Goal: Task Accomplishment & Management: Complete application form

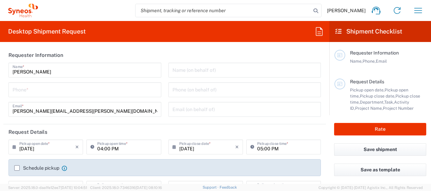
type input "3190"
type input "[US_STATE]"
type input "[GEOGRAPHIC_DATA]"
type input "[PERSON_NAME] Rsrch Grp ([GEOGRAPHIC_DATA]) In"
click at [24, 93] on input "tel" at bounding box center [85, 89] width 145 height 12
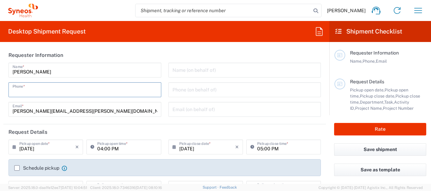
type input "3035422248"
type input "[PERSON_NAME][EMAIL_ADDRESS][PERSON_NAME][DOMAIN_NAME]"
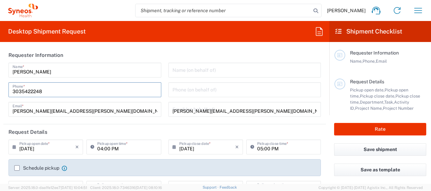
type input "7054187"
type input "802-WWC-015"
type input "8324759112"
type input "[PERSON_NAME]"
type input "[STREET_ADDRESS][PERSON_NAME]"
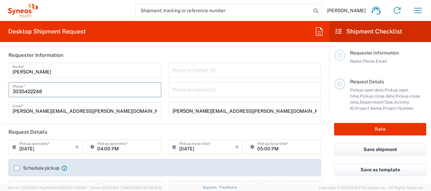
type input "SUITE 111"
type input "ST. [PERSON_NAME]"
type input "63110"
type input "chr"
type input "3142736097"
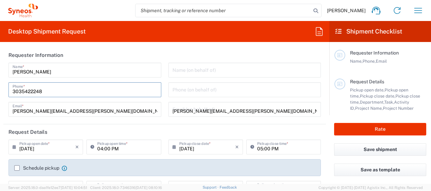
type input "[PERSON_NAME][EMAIL_ADDRESS][PERSON_NAME][DOMAIN_NAME]"
type input "1"
type input "9.5"
type input "12.5"
type input "0.25"
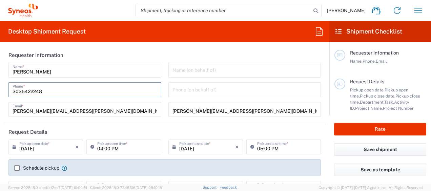
type input "0.45"
type input "[PERSON_NAME]"
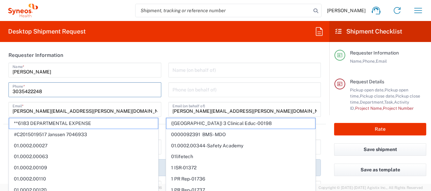
scroll to position [102, 0]
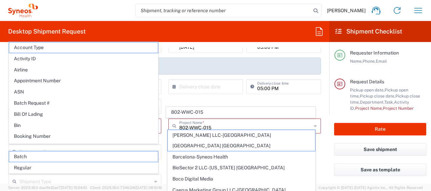
click at [103, 7] on div "[PERSON_NAME] Home Shipment estimator Shipment tracking Desktop shipment reques…" at bounding box center [233, 10] width 391 height 16
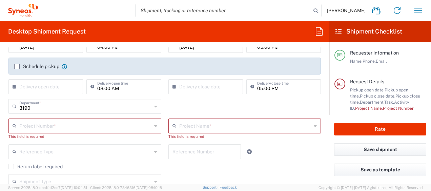
click at [59, 125] on input "text" at bounding box center [85, 126] width 133 height 12
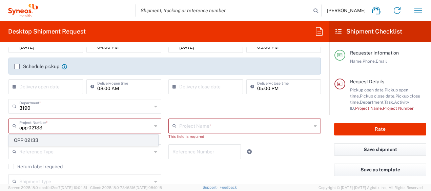
click at [62, 140] on span "OPP 02133" at bounding box center [83, 140] width 149 height 11
type input "OPP 02133"
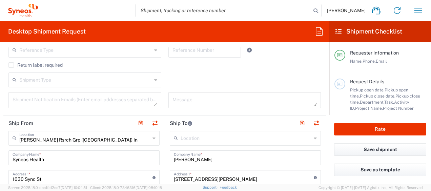
type input "802-PAS-003"
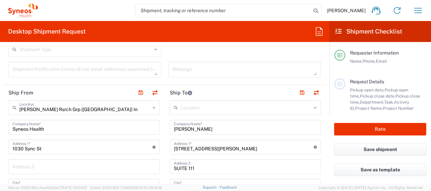
scroll to position [265, 0]
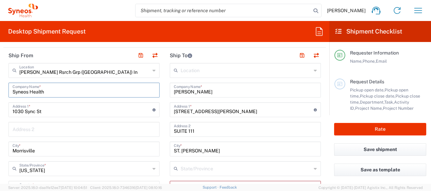
click at [0, 87] on html "[PERSON_NAME] Home Shipment estimator Shipment tracking Desktop shipment reques…" at bounding box center [215, 95] width 431 height 191
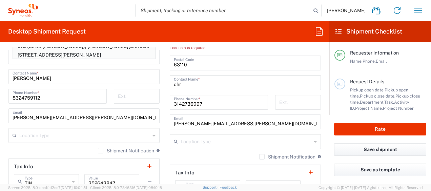
scroll to position [401, 0]
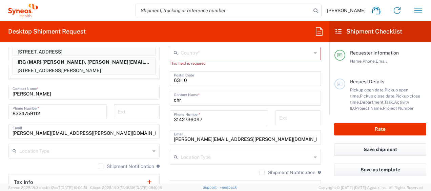
type input "irg"
click at [55, 94] on input "[PERSON_NAME]" at bounding box center [84, 92] width 143 height 12
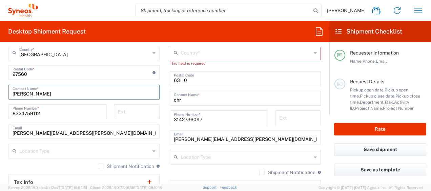
drag, startPoint x: 55, startPoint y: 94, endPoint x: -1, endPoint y: 93, distance: 56.3
click at [0, 93] on html "[PERSON_NAME] Home Shipment estimator Shipment tracking Desktop shipment reques…" at bounding box center [215, 95] width 431 height 191
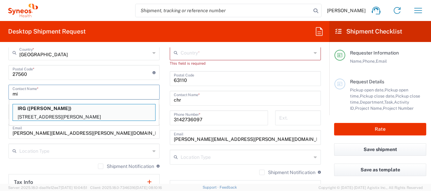
type input "m"
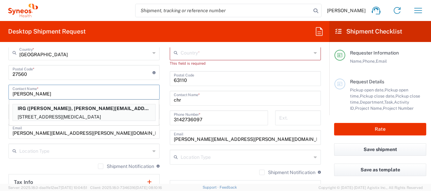
type input "[PERSON_NAME]"
click at [66, 114] on p "[STREET_ADDRESS][MEDICAL_DATA]" at bounding box center [84, 117] width 142 height 8
type input "IRG"
type input "[STREET_ADDRESS]"
type input "[MEDICAL_DATA]"
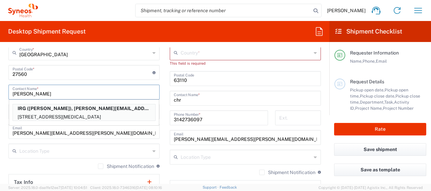
type input "[US_STATE]"
type input "92860"
type input "[PERSON_NAME]"
type input "9096564380"
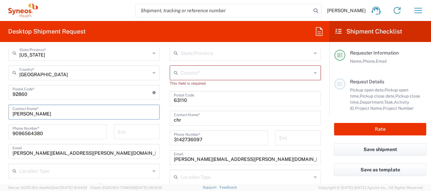
scroll to position [367, 0]
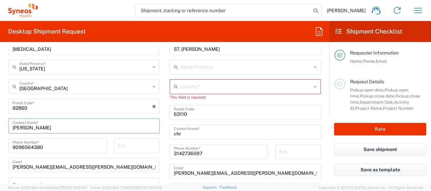
click at [211, 150] on input "3142736097" at bounding box center [219, 151] width 90 height 12
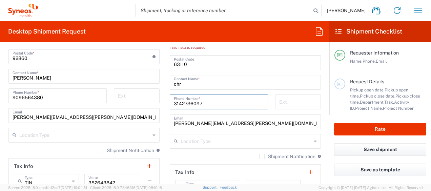
scroll to position [383, 0]
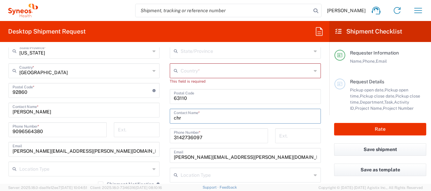
drag, startPoint x: 205, startPoint y: 117, endPoint x: 58, endPoint y: 113, distance: 147.5
click at [58, 113] on div "Ship From Location [PERSON_NAME] LLC-[GEOGRAPHIC_DATA] [GEOGRAPHIC_DATA] [GEOGR…" at bounding box center [164, 84] width 323 height 309
drag, startPoint x: 186, startPoint y: 119, endPoint x: 141, endPoint y: 125, distance: 45.2
click at [141, 125] on div "Ship From Location [PERSON_NAME] LLC-[GEOGRAPHIC_DATA] [GEOGRAPHIC_DATA] [GEOGR…" at bounding box center [164, 84] width 323 height 309
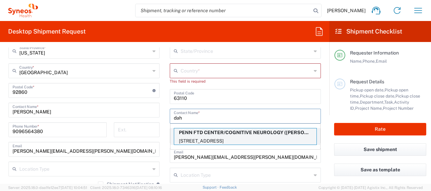
type input "dah"
click at [231, 137] on p "[STREET_ADDRESS]" at bounding box center [245, 141] width 142 height 8
type input "PENN FTD CENTER/COGNITIVE NEUROLOGY"
type input "[STREET_ADDRESS]"
type input "3 WEST GATES"
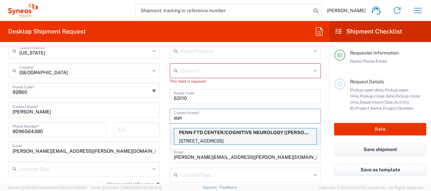
type input "[GEOGRAPHIC_DATA]"
type input "19104"
type input "[PERSON_NAME]"
type input "2156626134"
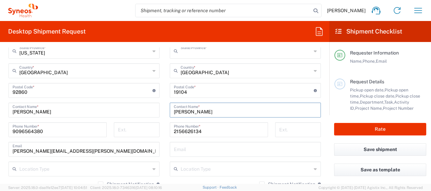
type input "[US_STATE]"
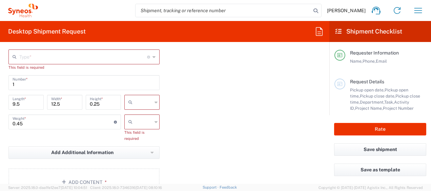
scroll to position [620, 0]
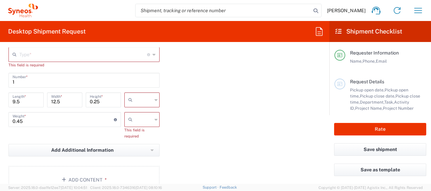
click at [56, 55] on input "text" at bounding box center [83, 54] width 128 height 12
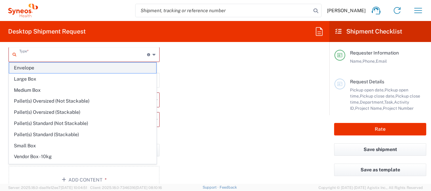
click at [59, 72] on span "Envelope" at bounding box center [82, 68] width 147 height 11
type input "Envelope"
type input "in"
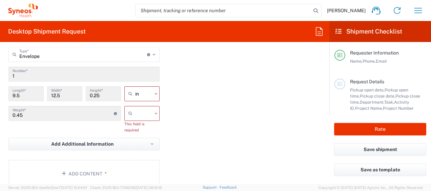
click at [140, 113] on input "text" at bounding box center [143, 113] width 17 height 11
click at [146, 134] on span "lbs" at bounding box center [139, 138] width 33 height 11
type input "lbs"
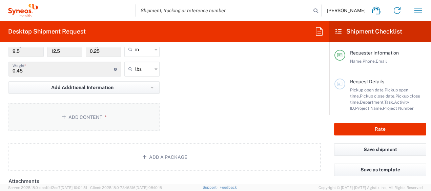
scroll to position [654, 0]
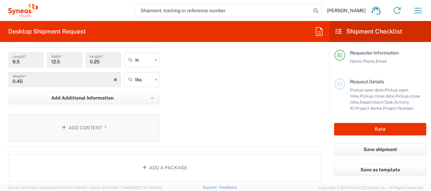
click at [90, 127] on button "Add Content *" at bounding box center [83, 128] width 151 height 28
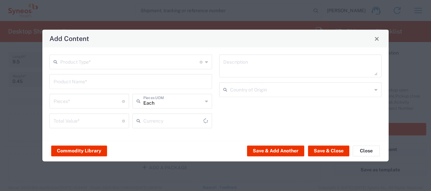
type input "US Dollar"
click at [98, 62] on input "text" at bounding box center [129, 62] width 139 height 12
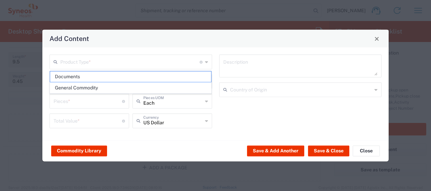
click at [99, 74] on span "Documents" at bounding box center [130, 77] width 161 height 11
type input "Documents"
type input "1"
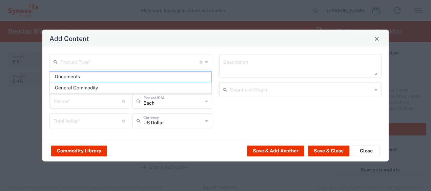
type textarea "Documents"
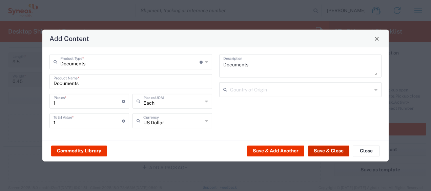
click at [321, 149] on button "Save & Close" at bounding box center [328, 150] width 41 height 11
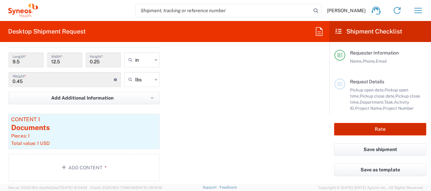
click at [353, 126] on button "Rate" at bounding box center [380, 129] width 92 height 13
type input "OPP 02133"
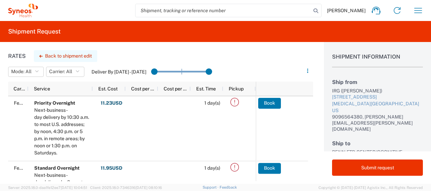
click at [68, 55] on button "Back to shipment edit" at bounding box center [65, 56] width 63 height 12
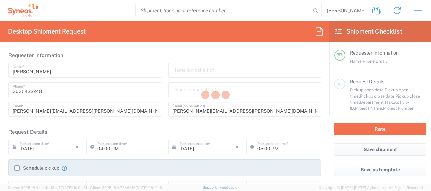
type input "[US_STATE]"
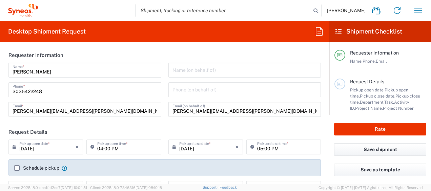
type input "[US_STATE]"
type input "802-PAS-003"
type input "Envelope"
type input "3190"
type input "OPP 02133"
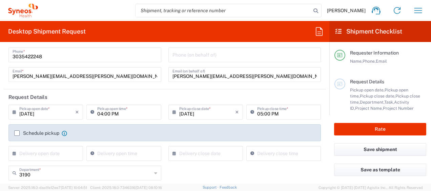
scroll to position [68, 0]
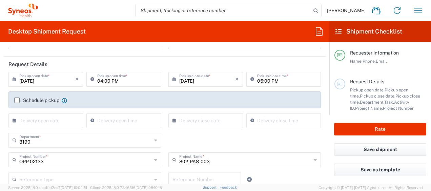
click at [36, 80] on input "[DATE]" at bounding box center [47, 79] width 56 height 12
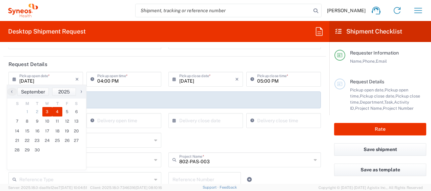
drag, startPoint x: 56, startPoint y: 112, endPoint x: 62, endPoint y: 111, distance: 5.8
click at [56, 112] on span "4" at bounding box center [57, 111] width 10 height 9
type input "[DATE]"
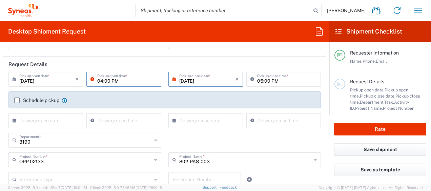
click at [100, 82] on input "04:00 PM" at bounding box center [127, 79] width 60 height 12
click at [112, 80] on input "08:00 PM" at bounding box center [127, 79] width 60 height 12
type input "08:00 AM"
click at [255, 61] on header "Request Details" at bounding box center [164, 64] width 323 height 15
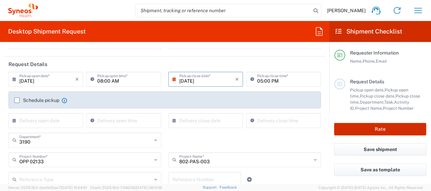
click at [364, 124] on button "Rate" at bounding box center [380, 129] width 92 height 13
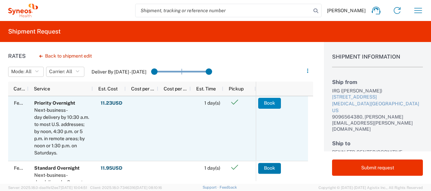
click at [277, 102] on button "Book" at bounding box center [269, 103] width 23 height 11
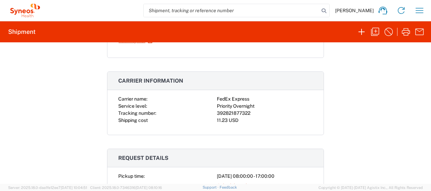
scroll to position [102, 0]
